Goal: Information Seeking & Learning: Find specific fact

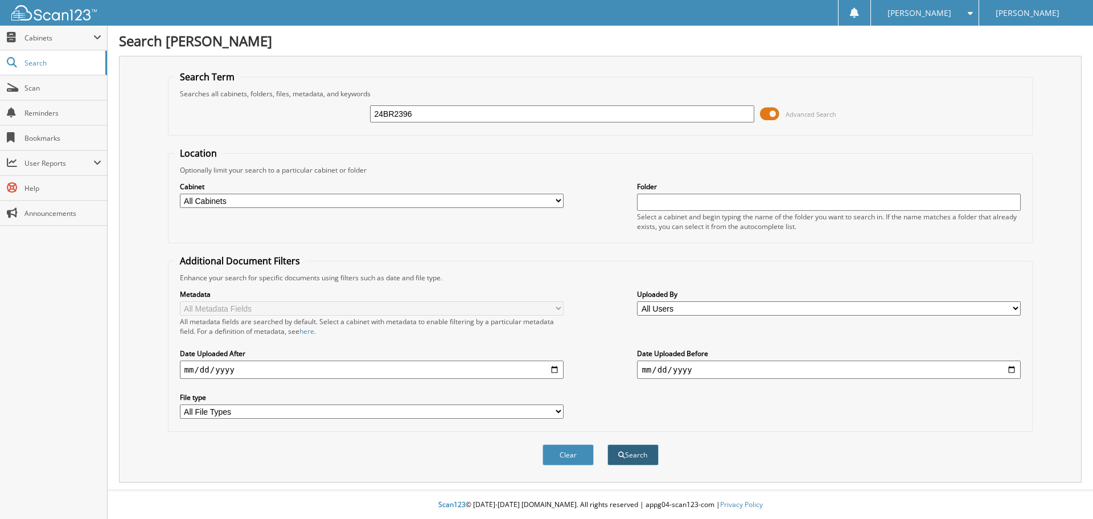
type input "24BR2396"
click at [624, 454] on span "submit" at bounding box center [621, 454] width 7 height 7
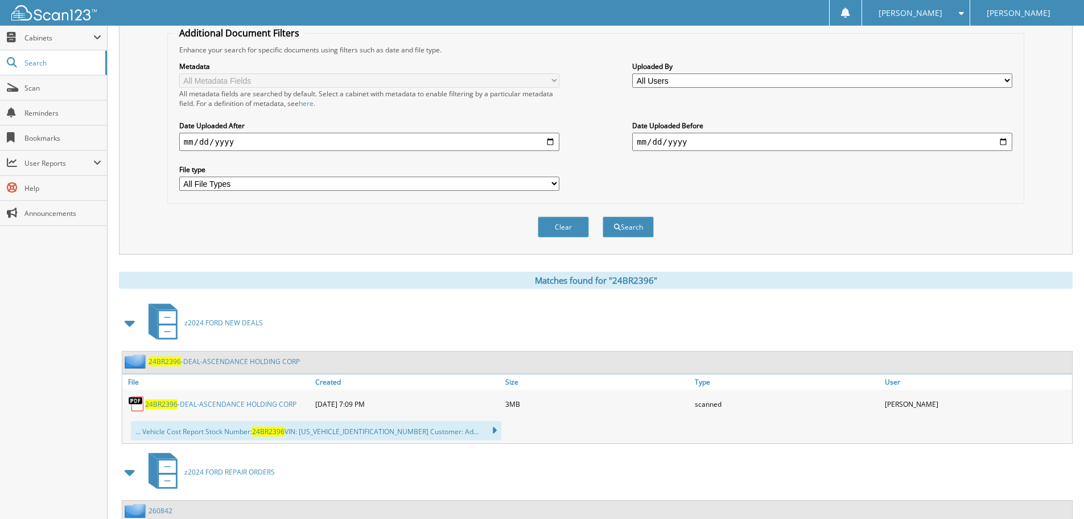
scroll to position [342, 0]
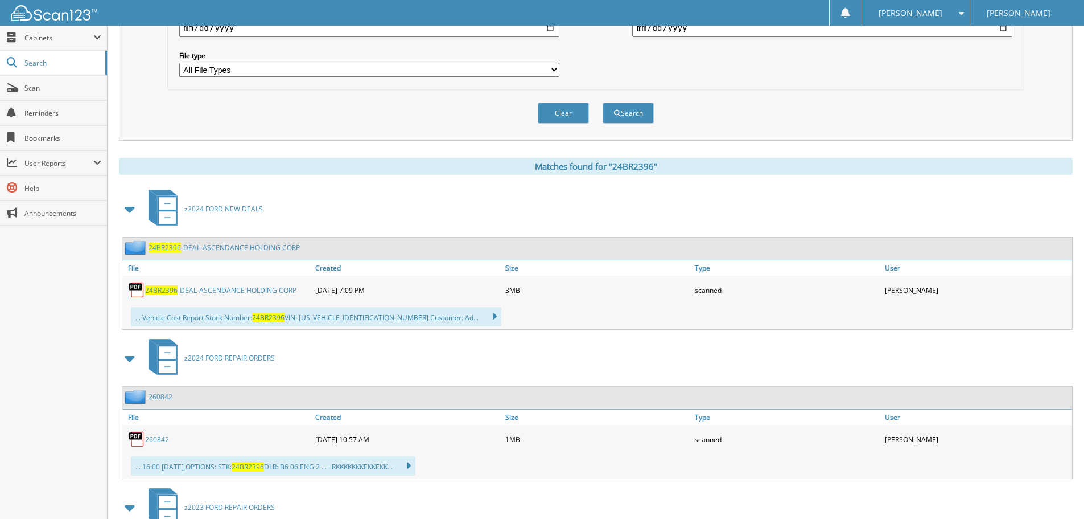
click at [185, 290] on link "24BR2396 -DEAL-ASCENDANCE HOLDING CORP" at bounding box center [220, 290] width 151 height 10
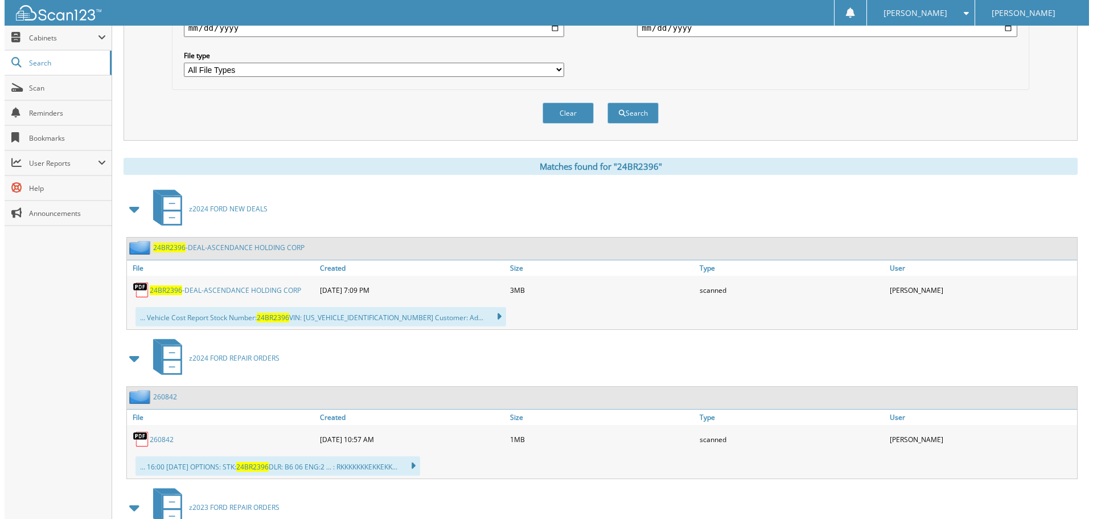
scroll to position [0, 0]
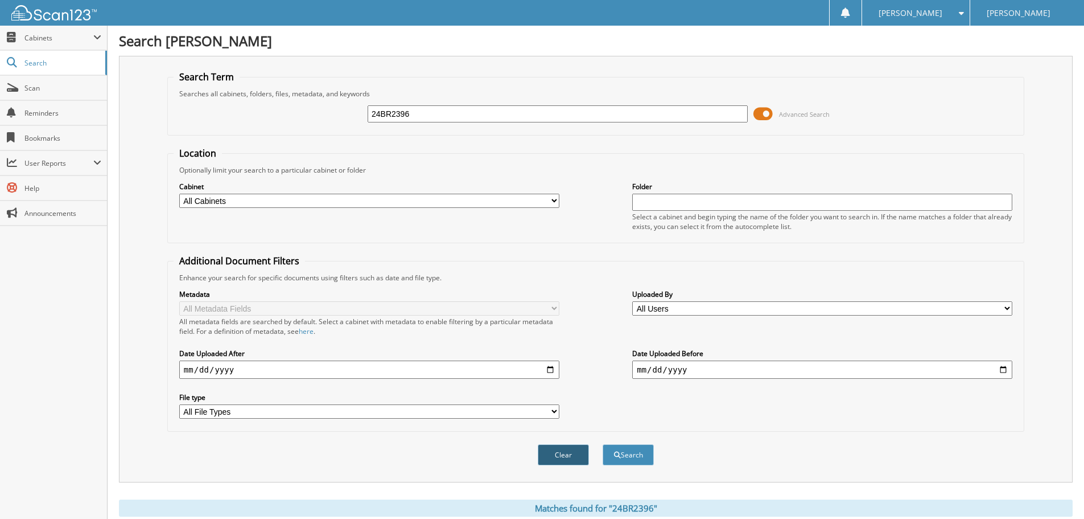
click at [556, 453] on button "Clear" at bounding box center [563, 454] width 51 height 21
